Goal: Transaction & Acquisition: Purchase product/service

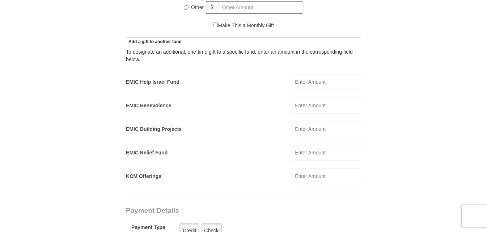
scroll to position [399, 0]
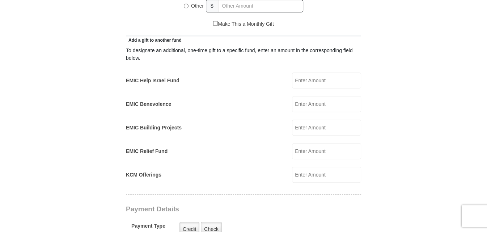
click at [304, 72] on input "EMIC Help Israel Fund" at bounding box center [326, 80] width 69 height 16
type input "150.00"
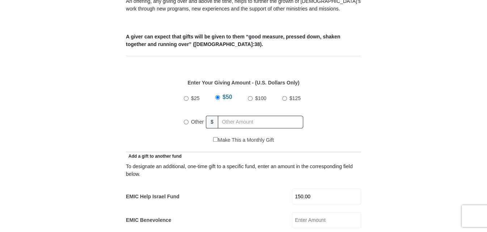
scroll to position [295, 0]
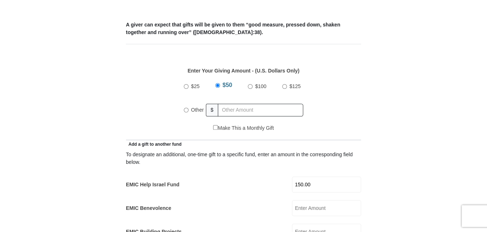
click at [284, 84] on input "$125" at bounding box center [284, 86] width 5 height 5
radio input "true"
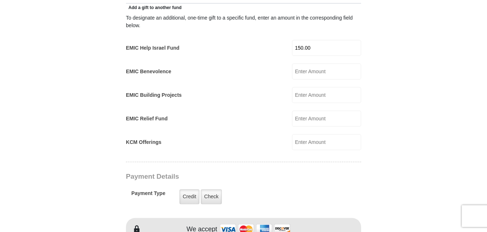
scroll to position [465, 0]
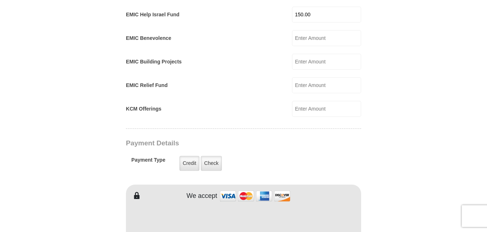
click at [307, 101] on input "KCM Offerings" at bounding box center [326, 109] width 69 height 16
type input "25.00"
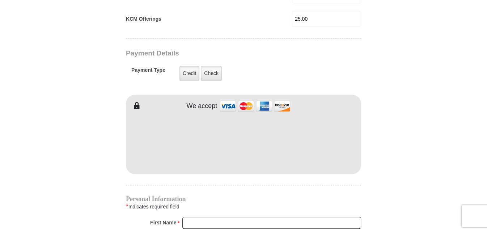
scroll to position [557, 0]
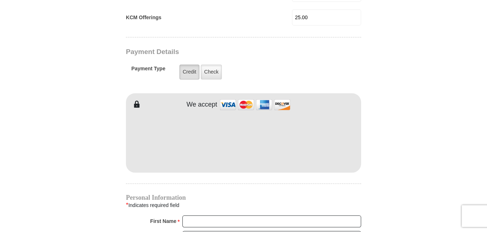
click at [187, 64] on label "Credit" at bounding box center [190, 71] width 20 height 15
click at [0, 0] on input "Credit" at bounding box center [0, 0] width 0 height 0
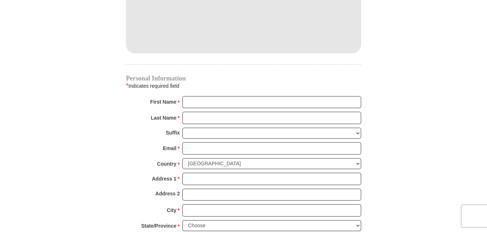
scroll to position [708, 0]
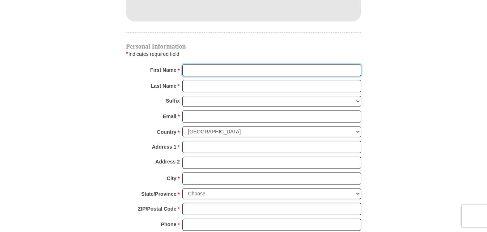
click at [195, 64] on input "First Name *" at bounding box center [272, 70] width 179 height 12
type input "Ann"
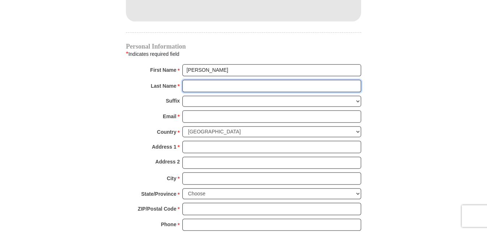
click at [193, 80] on input "Last Name *" at bounding box center [272, 86] width 179 height 12
type input "Saffer"
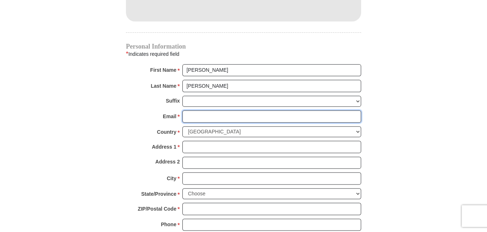
click at [197, 110] on input "Email *" at bounding box center [272, 116] width 179 height 12
type input "pattersonjp75@yahoo.com"
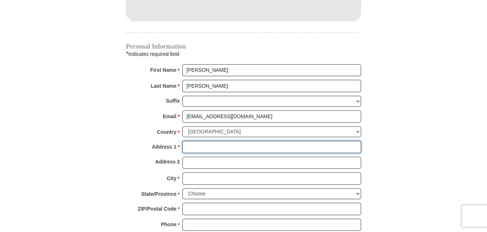
click at [199, 141] on input "Address 1 *" at bounding box center [272, 147] width 179 height 12
type input "P. O. Box 1717"
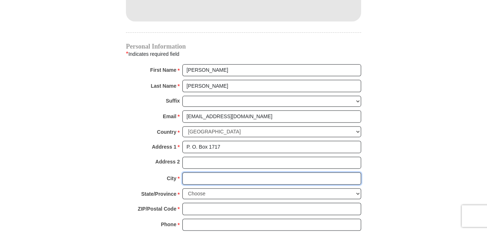
click at [193, 172] on input "City *" at bounding box center [272, 178] width 179 height 12
type input "Weatherford"
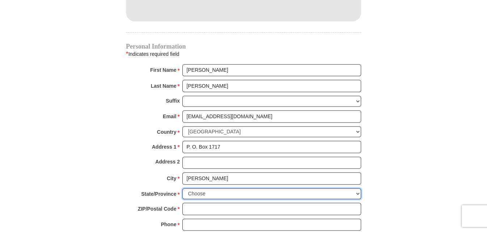
click at [203, 188] on select "Choose Alabama Alaska American Samoa Arizona Arkansas Armed Forces Americas Arm…" at bounding box center [272, 193] width 179 height 11
select select "TX"
click at [183, 188] on select "Choose Alabama Alaska American Samoa Arizona Arkansas Armed Forces Americas Arm…" at bounding box center [272, 193] width 179 height 11
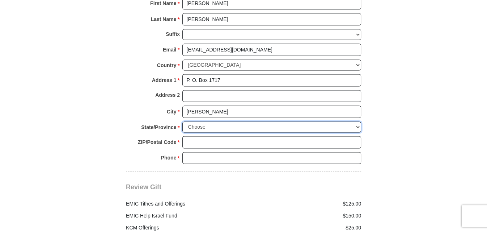
scroll to position [796, 0]
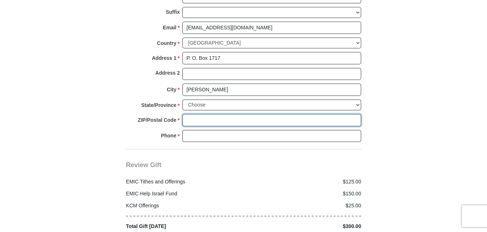
click at [203, 114] on input "ZIP/Postal Code *" at bounding box center [272, 120] width 179 height 12
type input "76086"
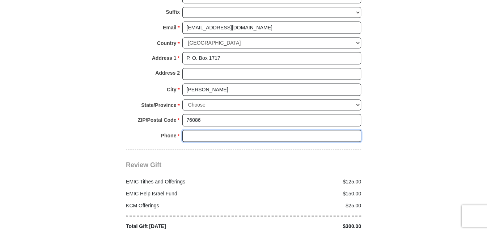
click at [210, 130] on input "Phone * *" at bounding box center [272, 136] width 179 height 12
type input "817-705-3941"
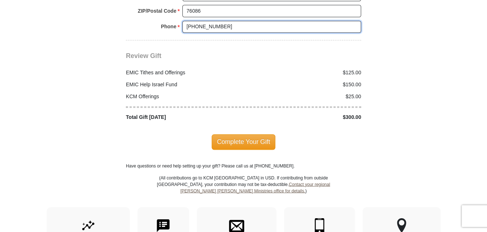
scroll to position [917, 0]
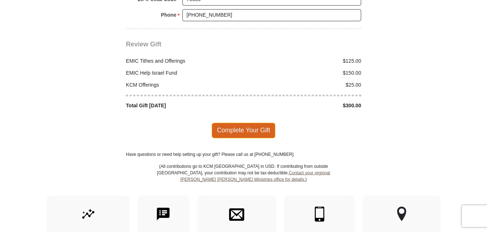
click at [241, 122] on span "Complete Your Gift" at bounding box center [244, 129] width 64 height 15
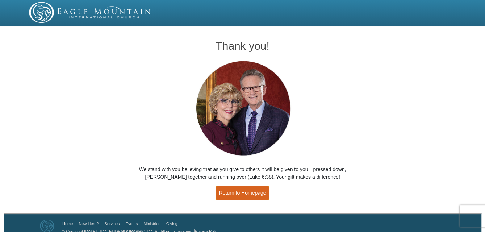
click at [243, 191] on link "Return to Homepage" at bounding box center [243, 193] width 54 height 14
